Goal: Information Seeking & Learning: Learn about a topic

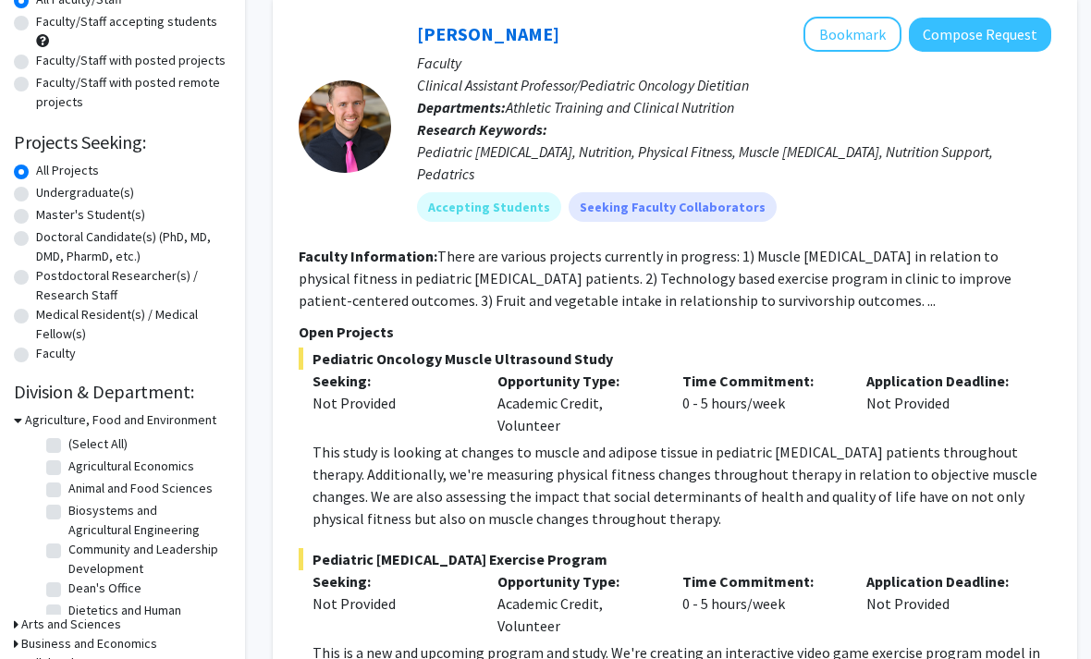
scroll to position [190, 18]
click at [36, 186] on label "Undergraduate(s)" at bounding box center [85, 191] width 98 height 19
click at [36, 186] on input "Undergraduate(s)" at bounding box center [42, 188] width 12 height 12
radio input "true"
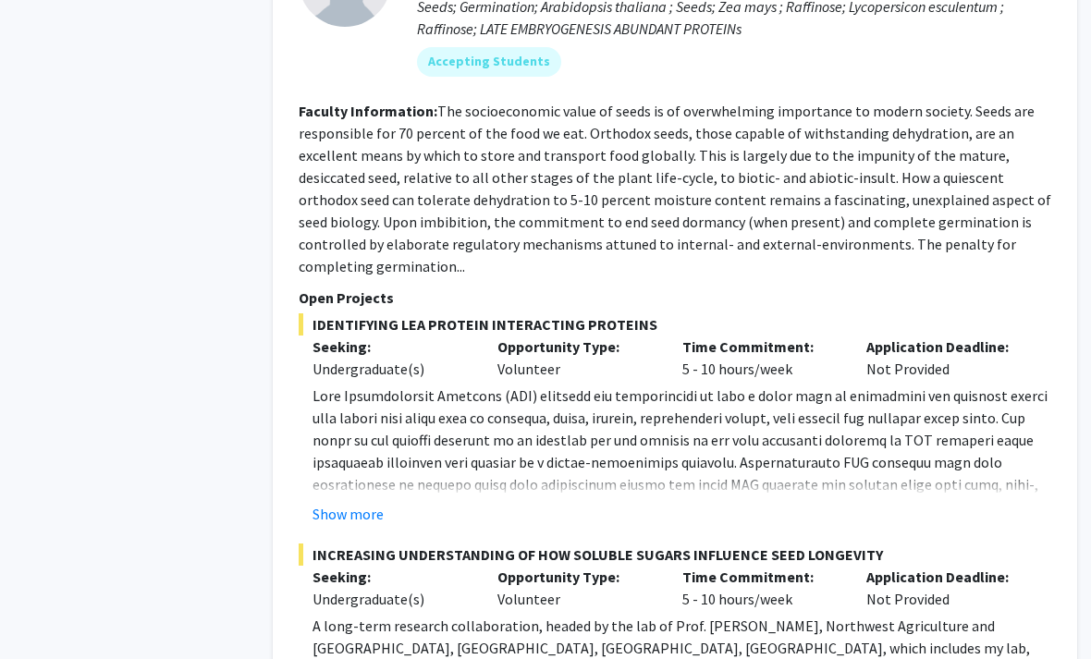
scroll to position [8893, 18]
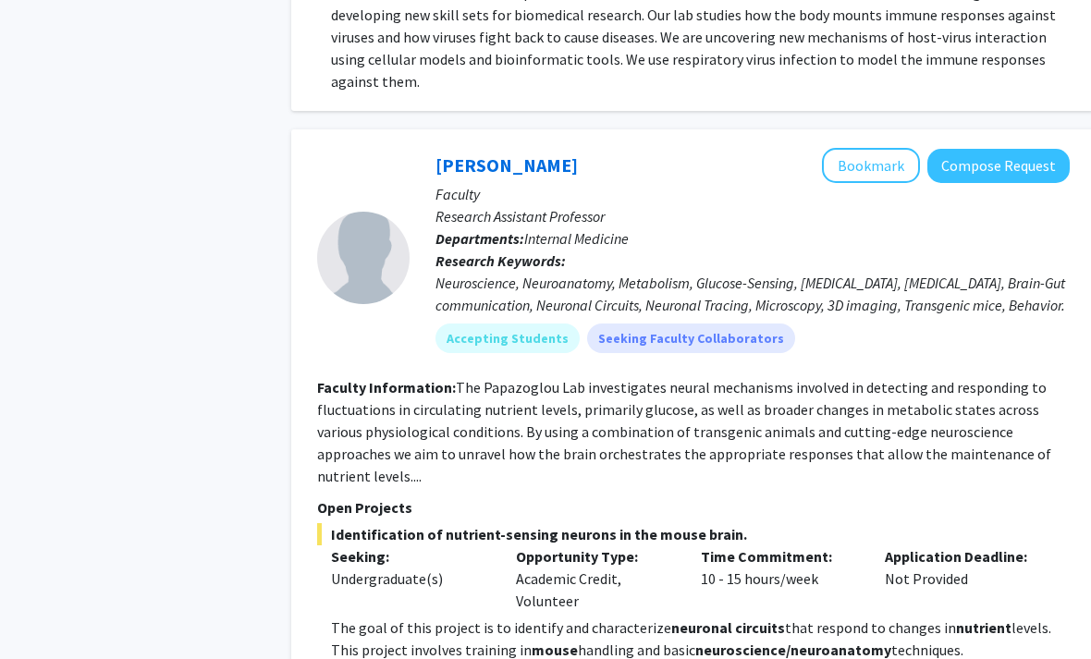
scroll to position [2694, 0]
click at [1014, 273] on div "Neuroscience, Neuroanatomy, Metabolism, Glucose-Sensing, [MEDICAL_DATA], [MEDIC…" at bounding box center [753, 295] width 634 height 44
click at [480, 154] on link "[PERSON_NAME]" at bounding box center [507, 165] width 142 height 23
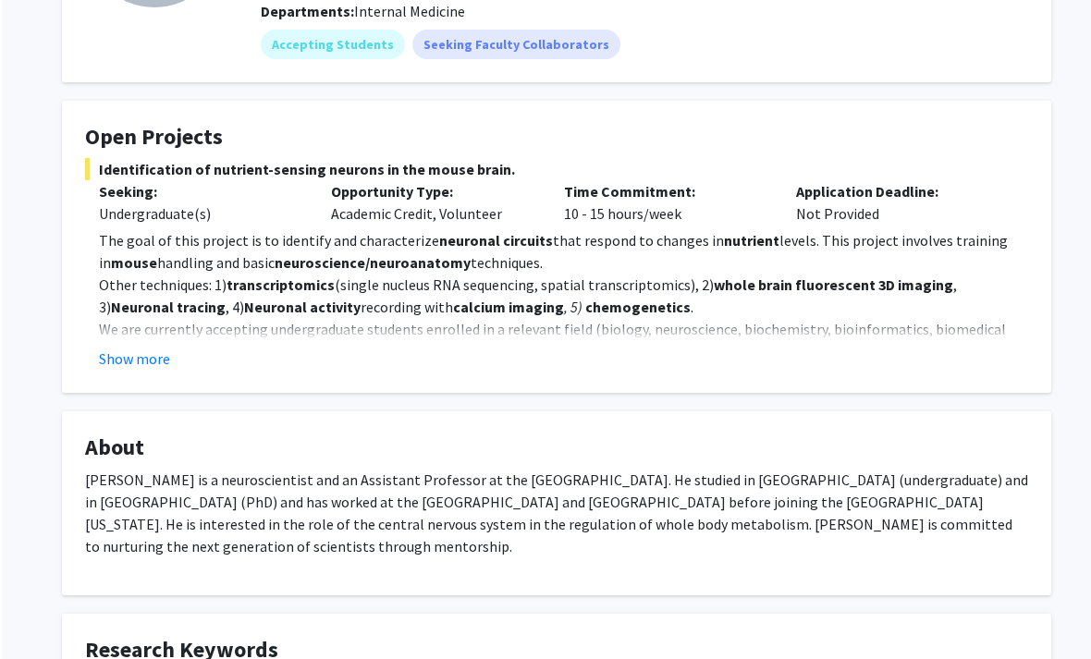
scroll to position [238, 0]
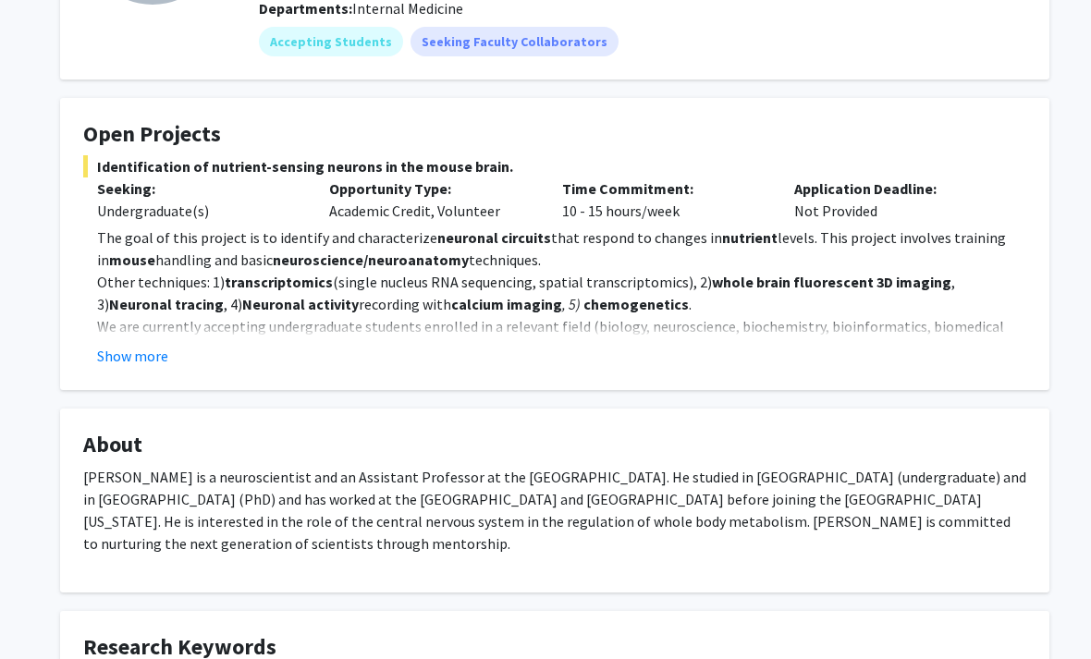
click at [134, 355] on button "Show more" at bounding box center [132, 356] width 71 height 22
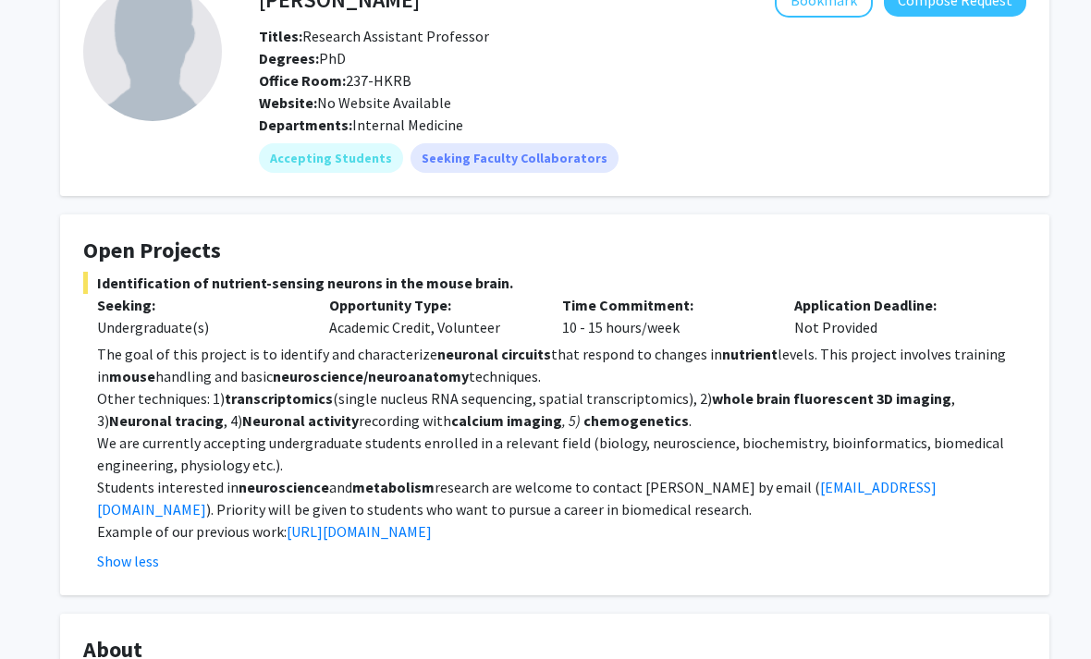
scroll to position [91, 0]
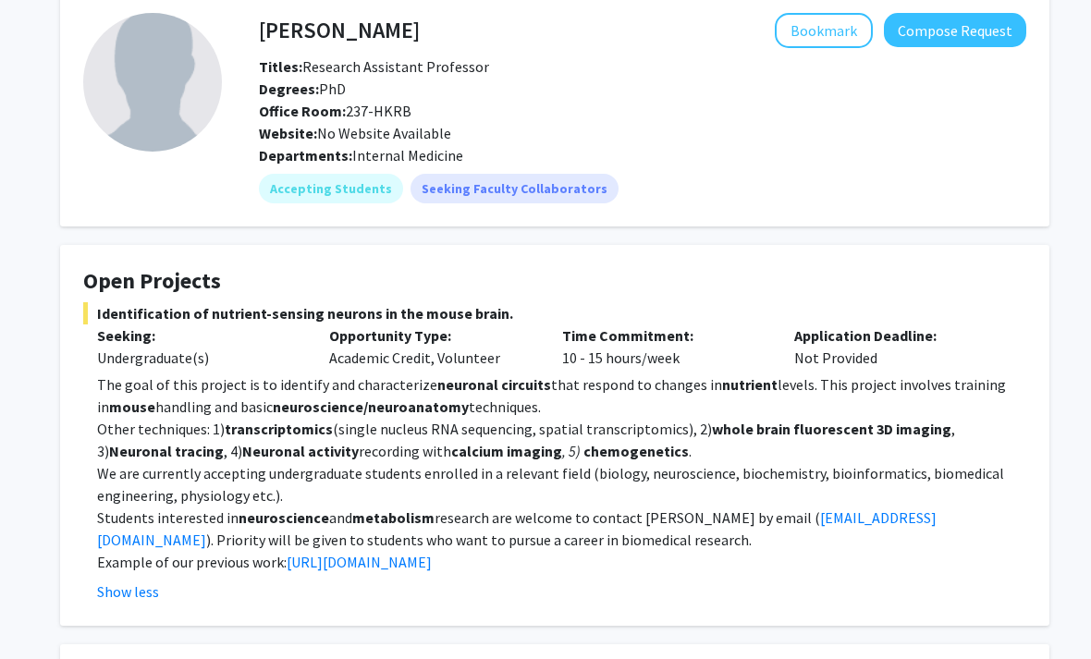
click at [385, 556] on link "[URL][DOMAIN_NAME]" at bounding box center [359, 562] width 145 height 18
